Goal: Task Accomplishment & Management: Manage account settings

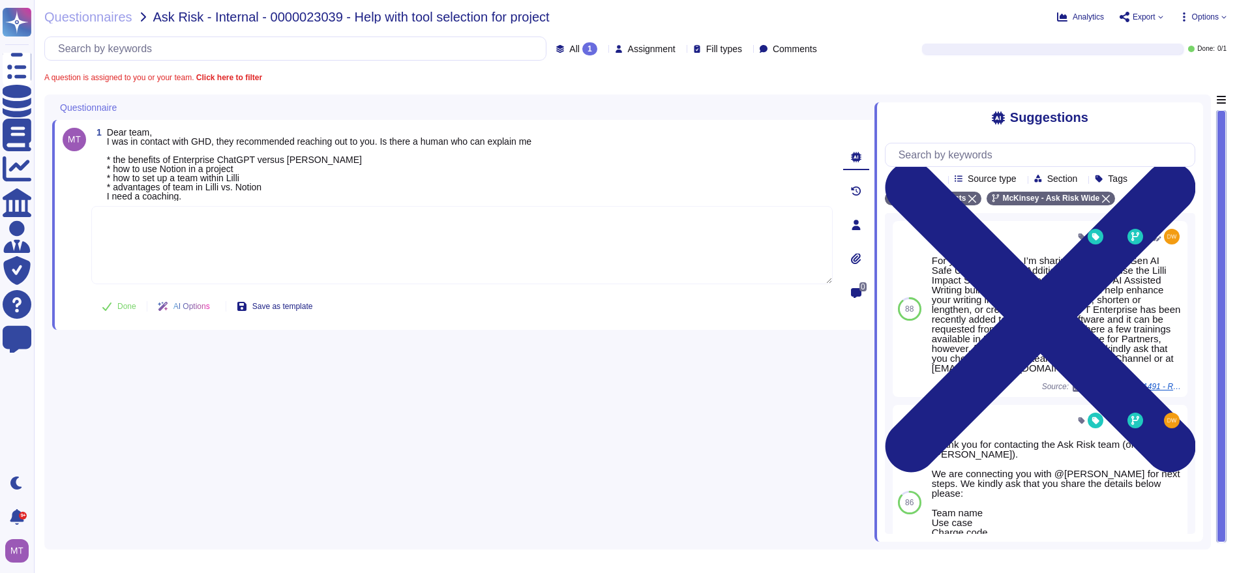
click at [121, 228] on textarea at bounding box center [461, 245] width 741 height 78
paste textarea "Lorem ips dol sita consecte adipi el seddoe te inci utlabor etd magnaaliq eni a…"
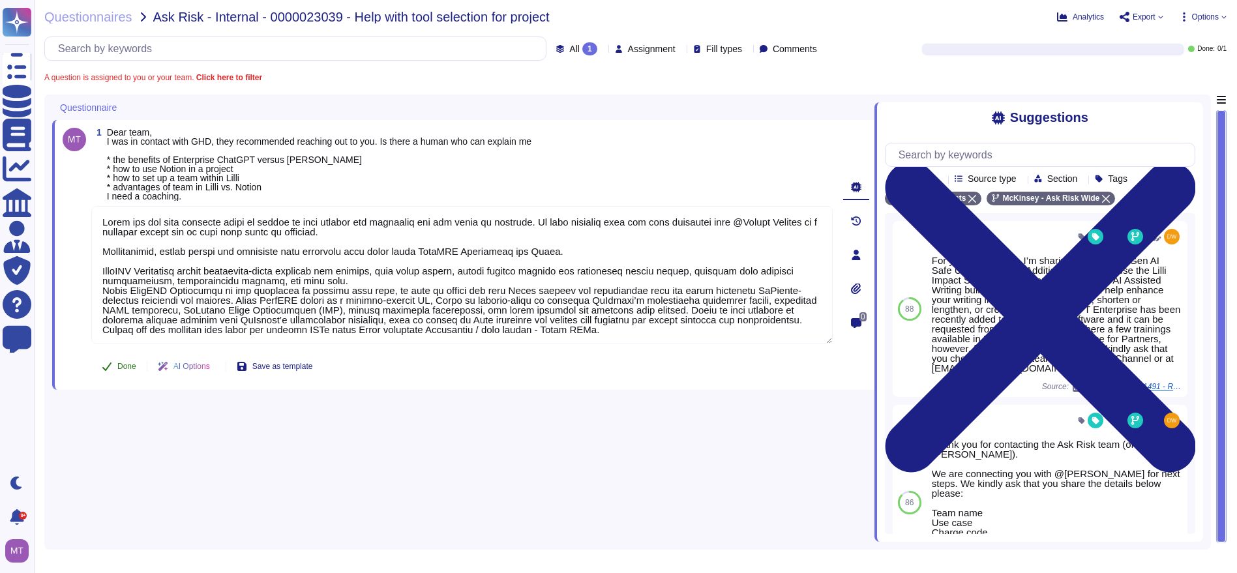
type textarea "Lorem ips dol sita consecte adipi el seddoe te inci utlabor etd magnaaliq eni a…"
click at [111, 361] on icon at bounding box center [107, 366] width 10 height 10
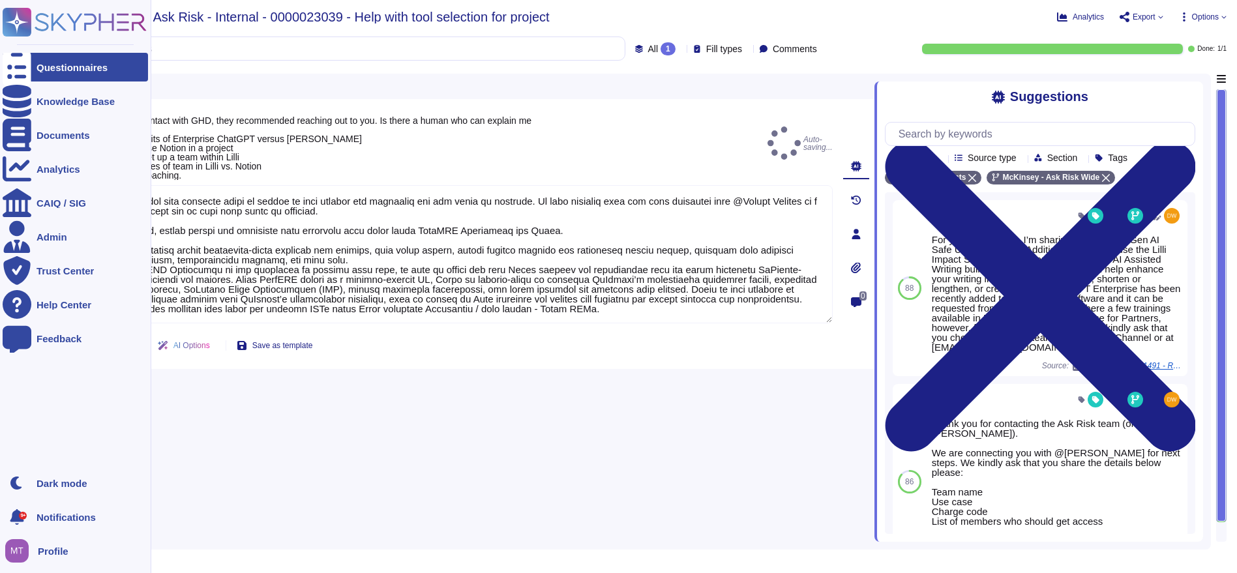
click at [22, 67] on icon at bounding box center [17, 67] width 29 height 38
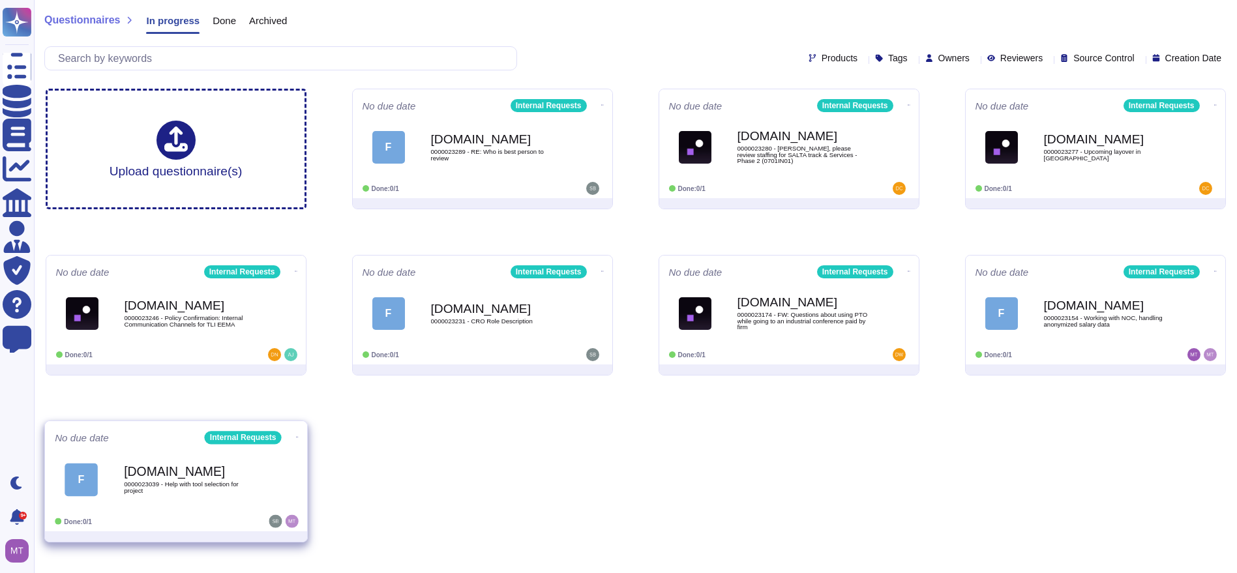
click at [190, 468] on b "[DOMAIN_NAME]" at bounding box center [190, 472] width 132 height 12
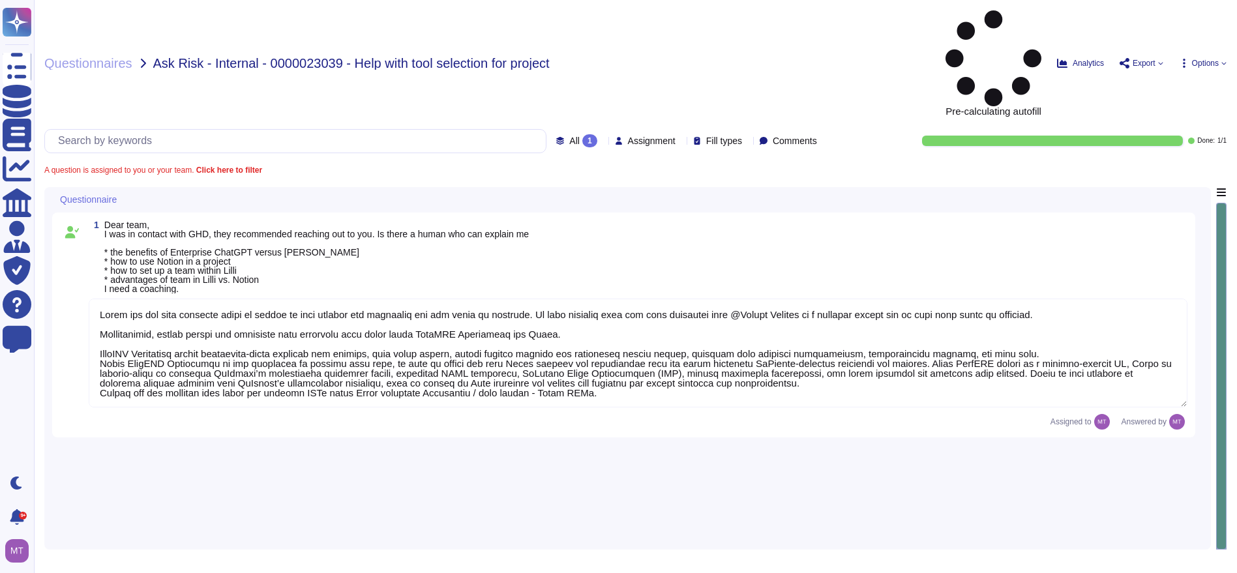
type textarea "Lorem ips dol sita consecte adipi el seddoe te inci utlabor etd magnaaliq eni a…"
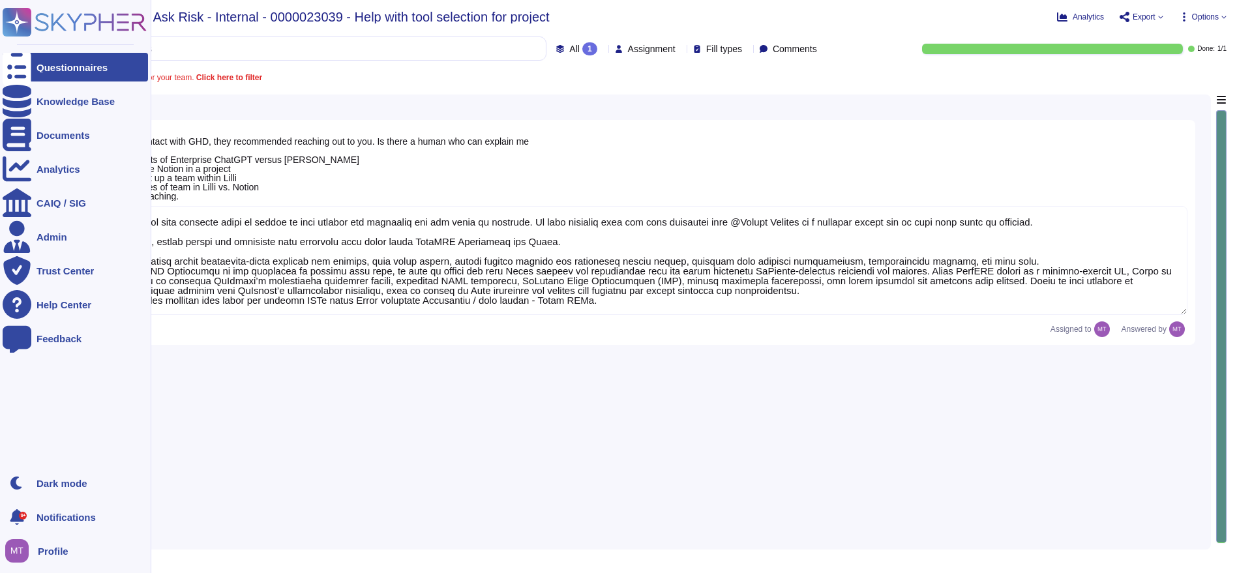
click at [20, 62] on icon at bounding box center [17, 67] width 29 height 38
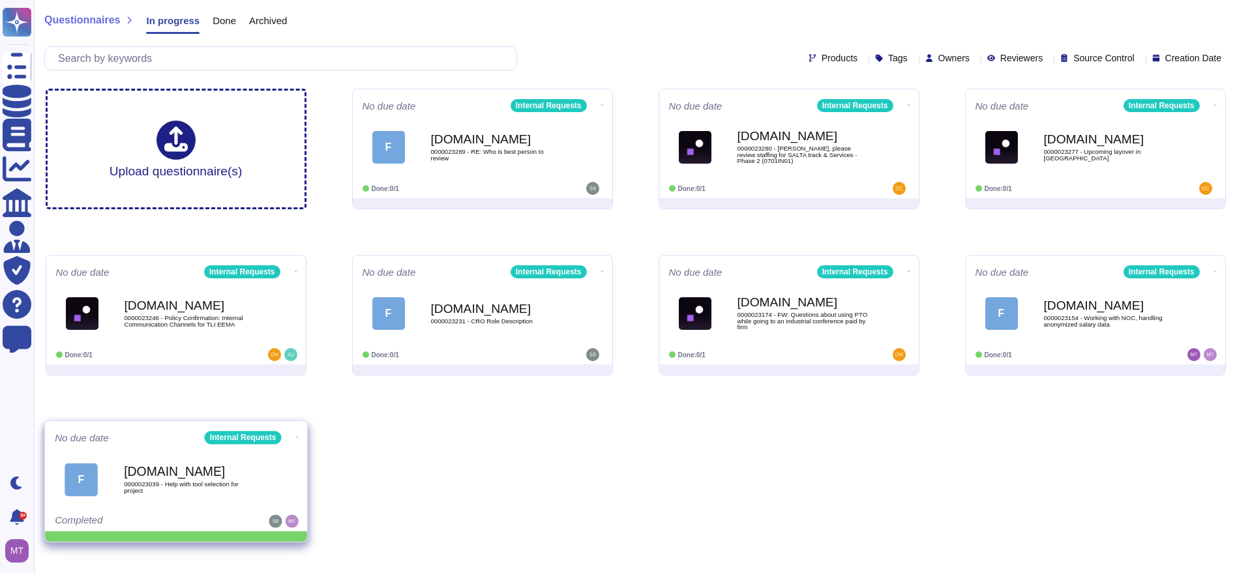
click at [295, 436] on icon at bounding box center [296, 437] width 3 height 3
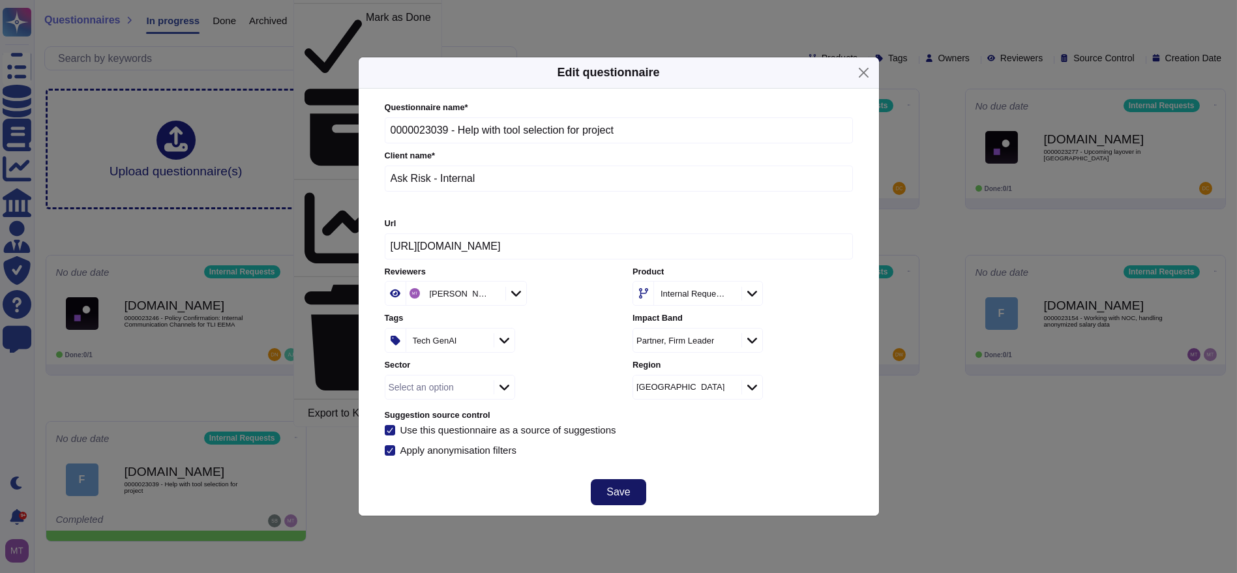
click at [607, 490] on span "Save" at bounding box center [617, 492] width 23 height 10
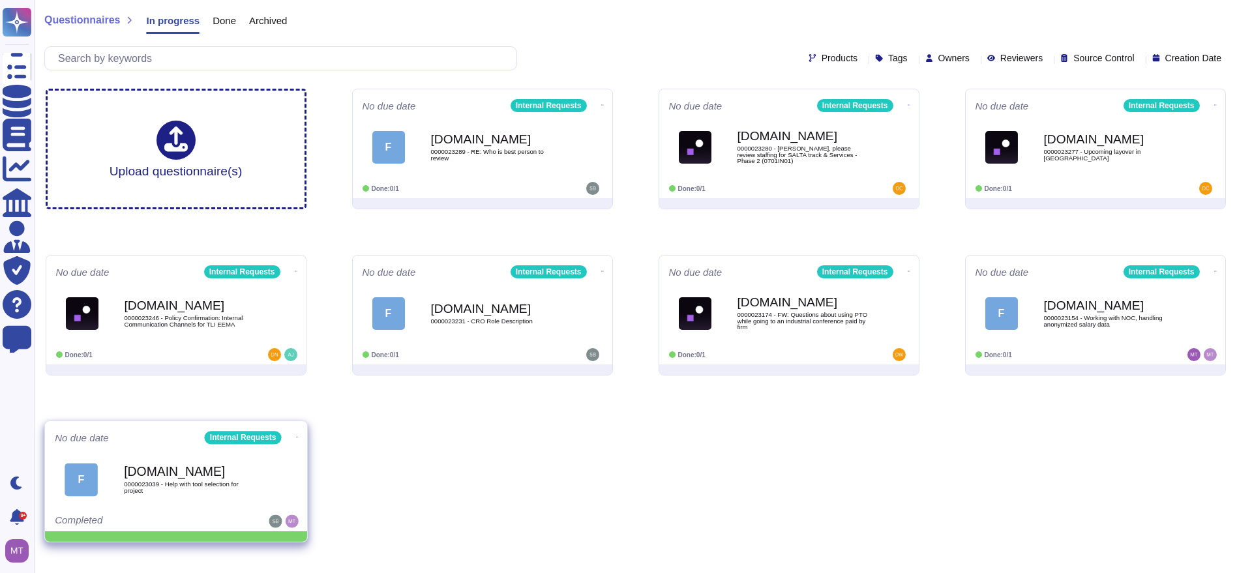
click at [294, 442] on div at bounding box center [295, 437] width 3 height 13
click at [300, 431] on div "No due date Internal Requests F [DOMAIN_NAME] 0000023039 - Help with tool selec…" at bounding box center [176, 476] width 262 height 110
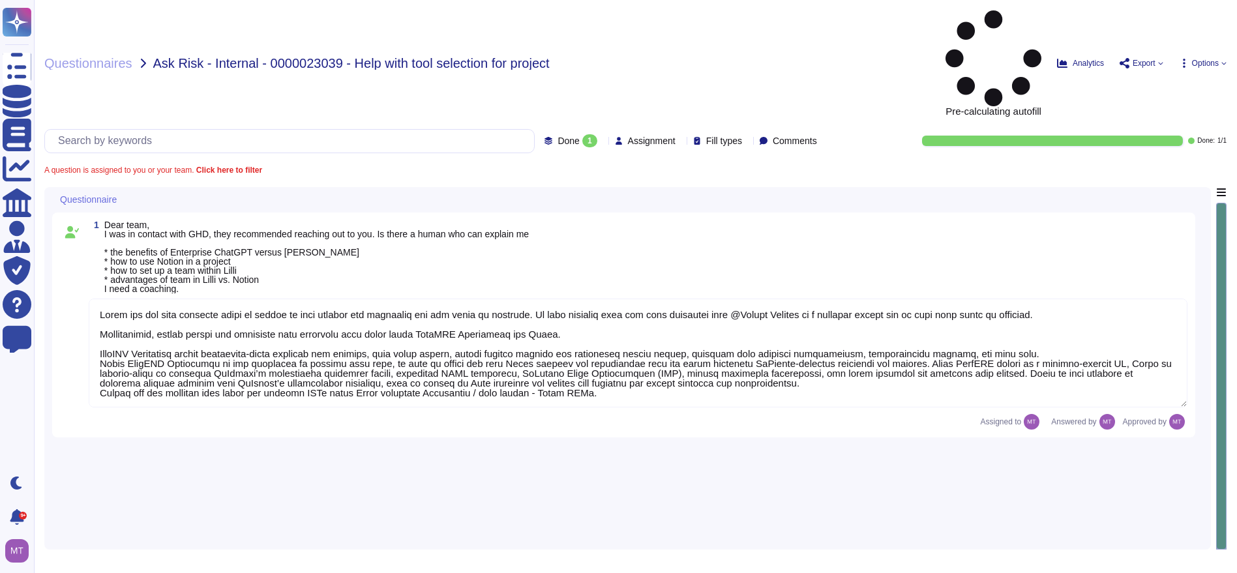
type textarea "Lorem ips dol sita consecte adipi el seddoe te inci utlabor etd magnaaliq eni a…"
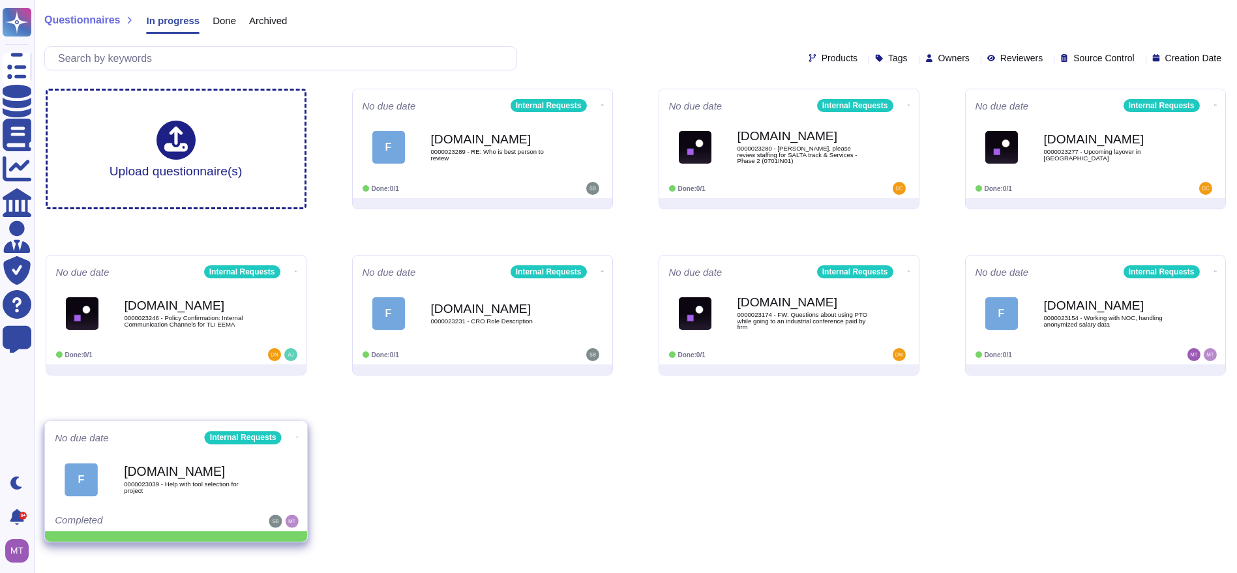
click at [295, 437] on icon at bounding box center [296, 437] width 3 height 1
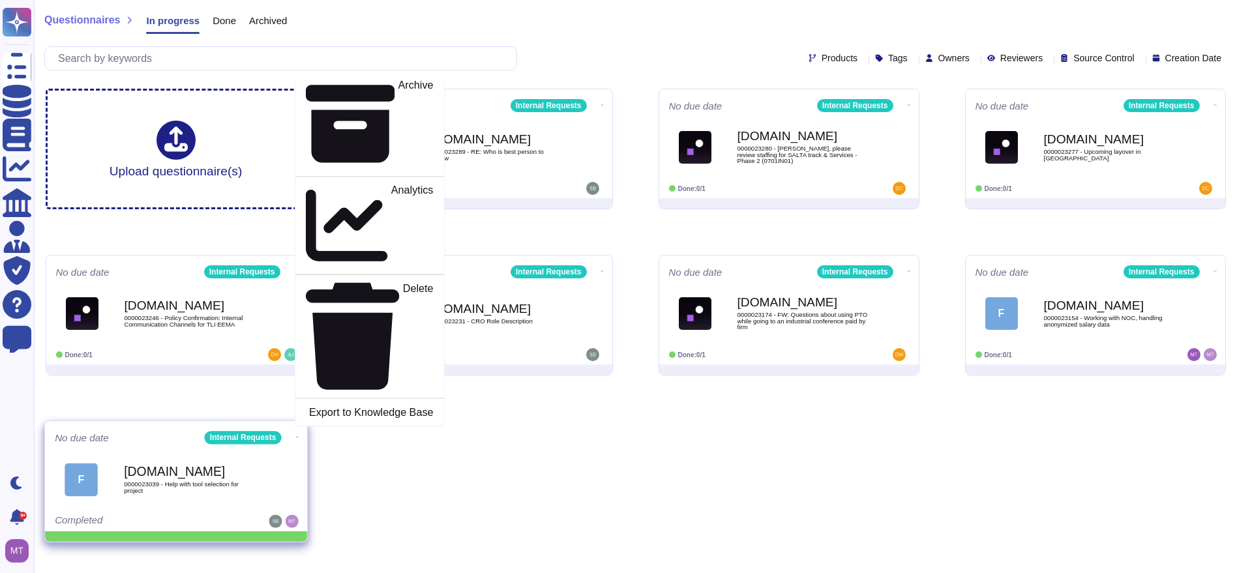
click at [367, 74] on p "Mark as Done" at bounding box center [400, 41] width 66 height 67
